Goal: Task Accomplishment & Management: Manage account settings

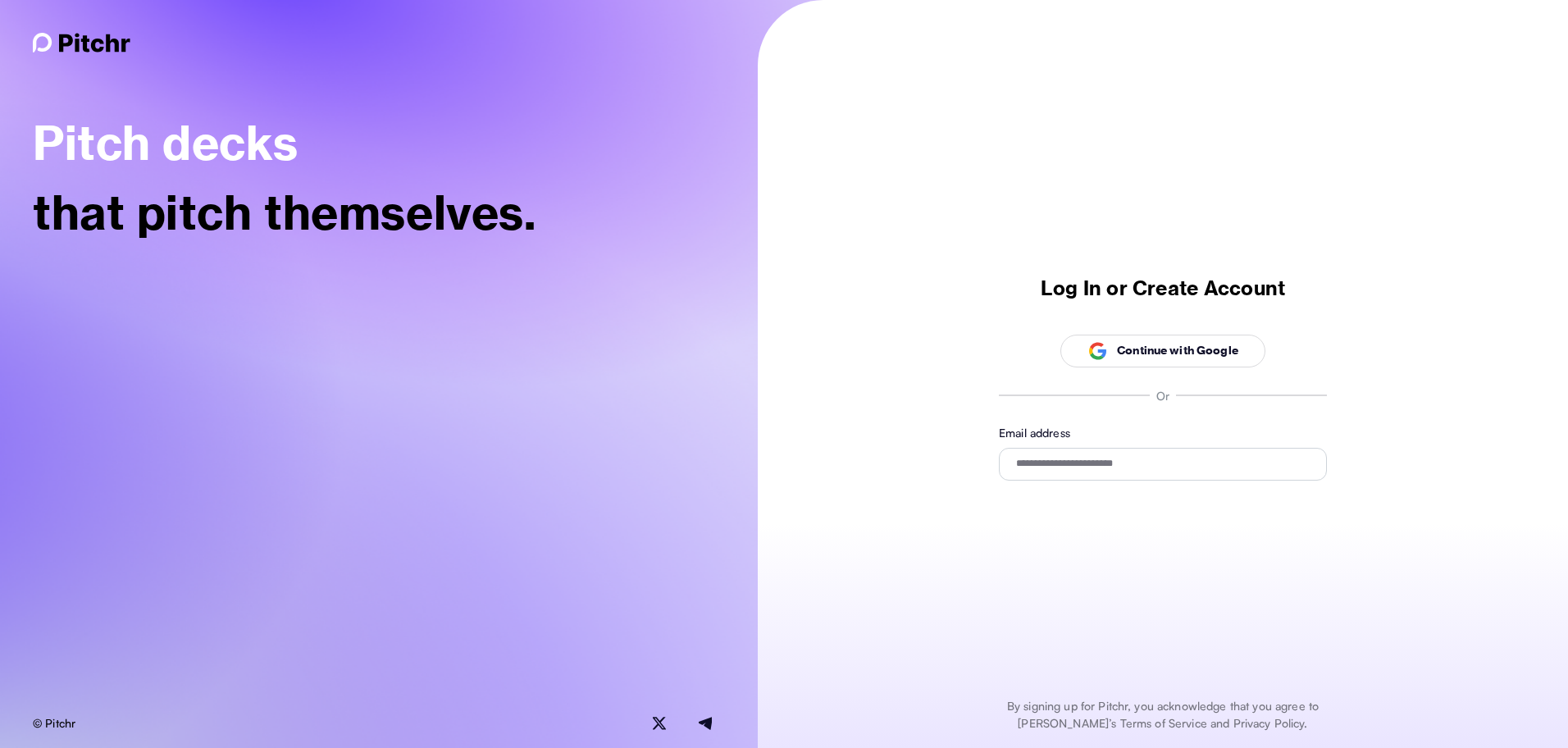
click at [1109, 326] on div "Log In or Create Account Continue with Google Or Email address" at bounding box center [1162, 377] width 328 height 205
click at [1111, 363] on span "Continue with Google" at bounding box center [1162, 350] width 151 height 31
